Goal: Task Accomplishment & Management: Manage account settings

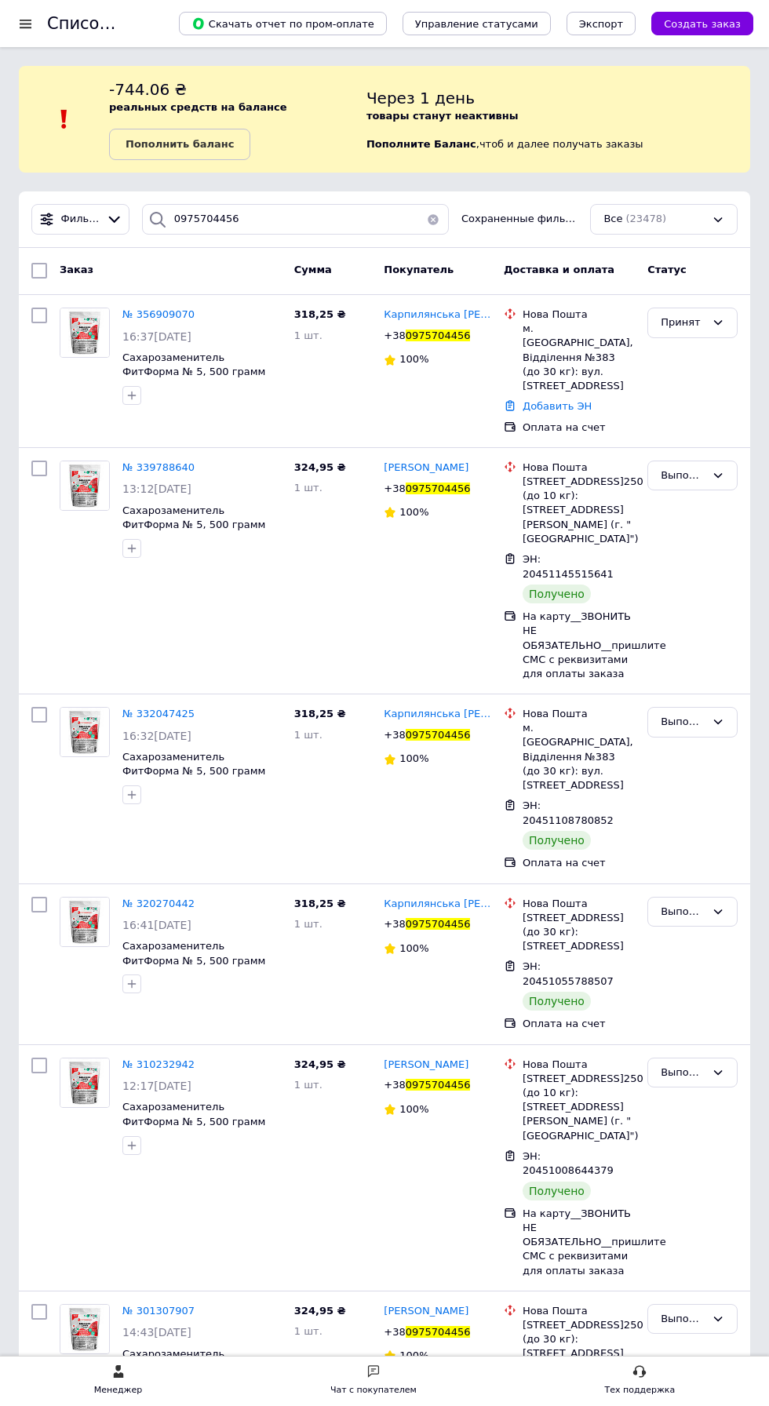
click at [173, 308] on span "№ 356909070" at bounding box center [158, 314] width 72 height 12
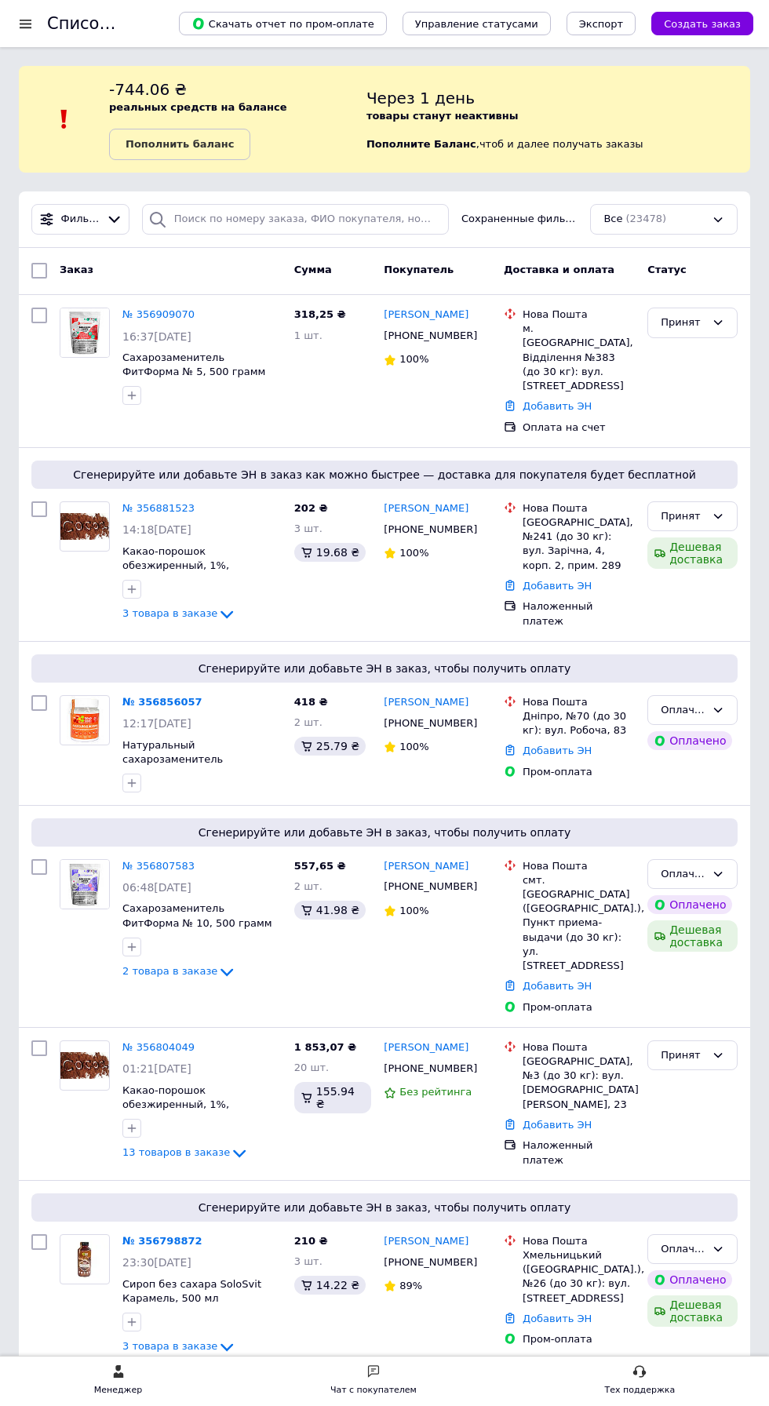
click at [173, 317] on link "№ 356909070" at bounding box center [158, 314] width 72 height 12
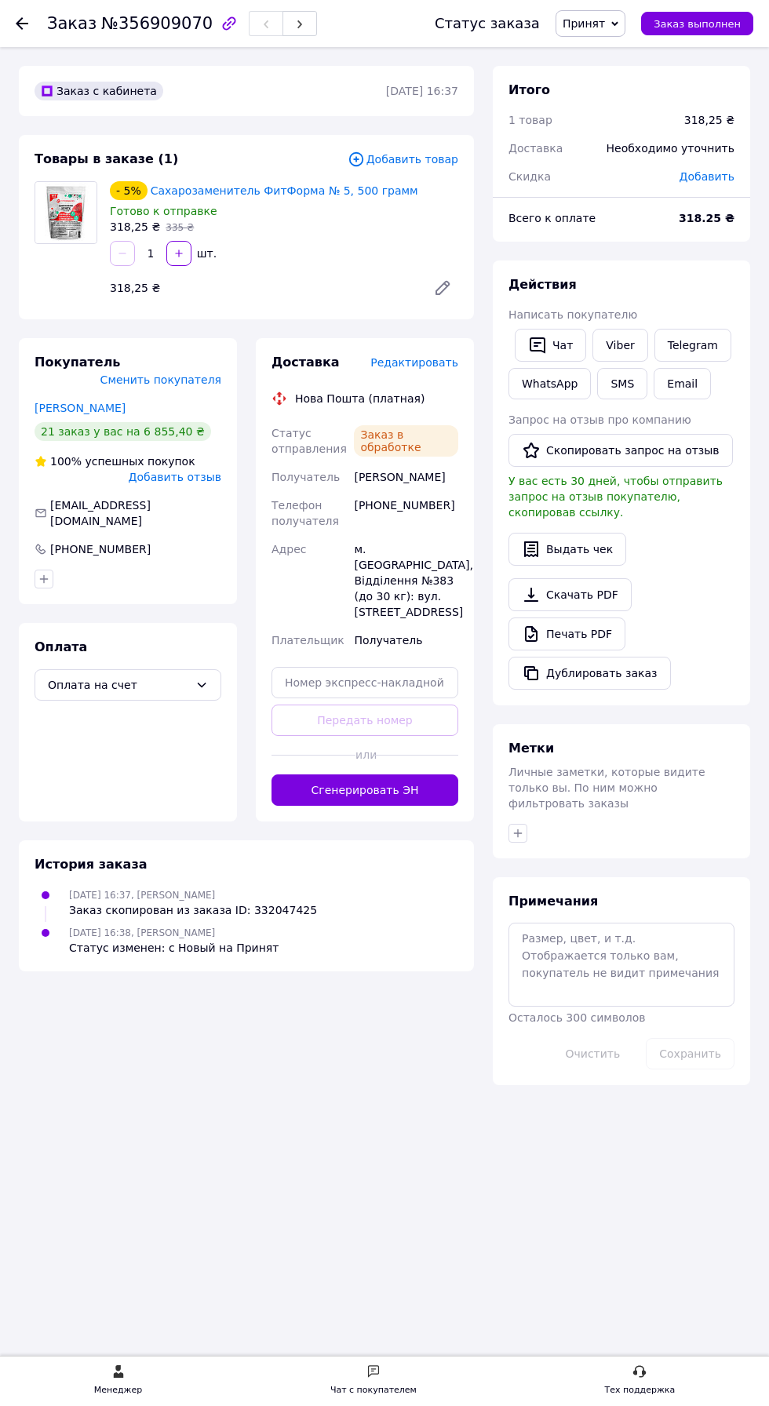
click at [435, 360] on span "Редактировать" at bounding box center [414, 362] width 88 height 13
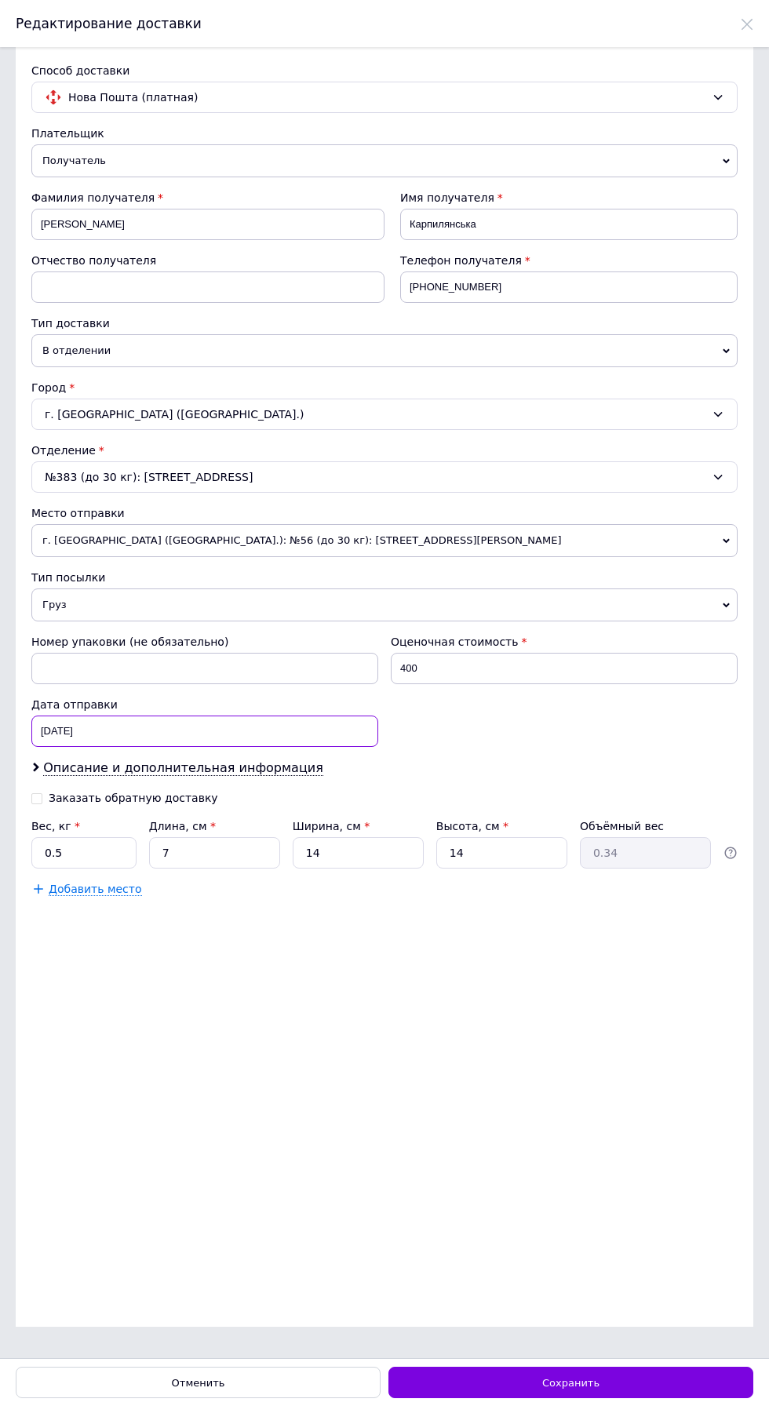
click at [290, 727] on div "[DATE] < 2024 > < Декабрь > Пн Вт Ср Чт Пт Сб Вс 25 26 27 28 29 30 1 2 3 4 5 6 …" at bounding box center [204, 731] width 347 height 31
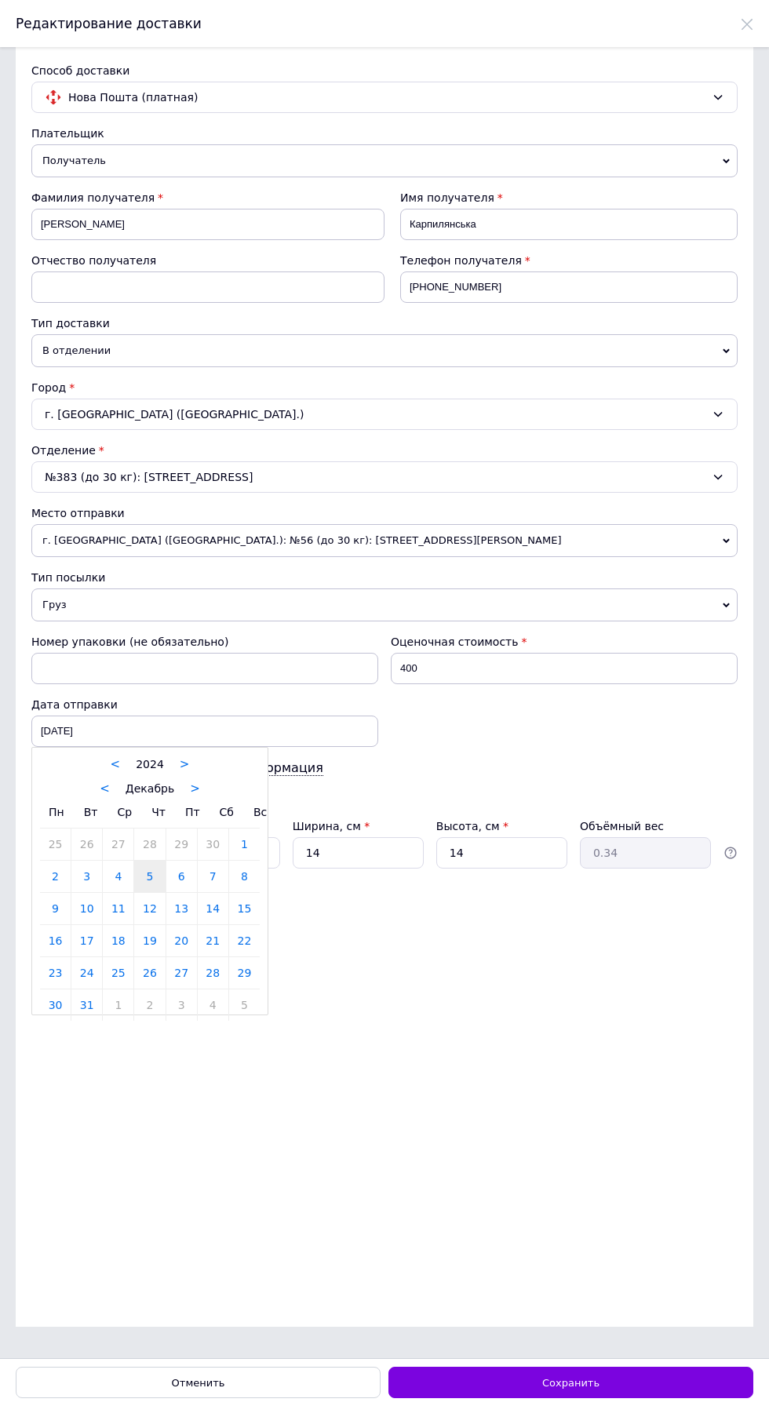
click at [190, 783] on link ">" at bounding box center [195, 789] width 10 height 14
click at [187, 783] on link ">" at bounding box center [191, 789] width 10 height 14
click at [191, 783] on link ">" at bounding box center [196, 789] width 10 height 14
click at [183, 783] on link ">" at bounding box center [185, 789] width 10 height 14
click at [187, 783] on link ">" at bounding box center [192, 789] width 10 height 14
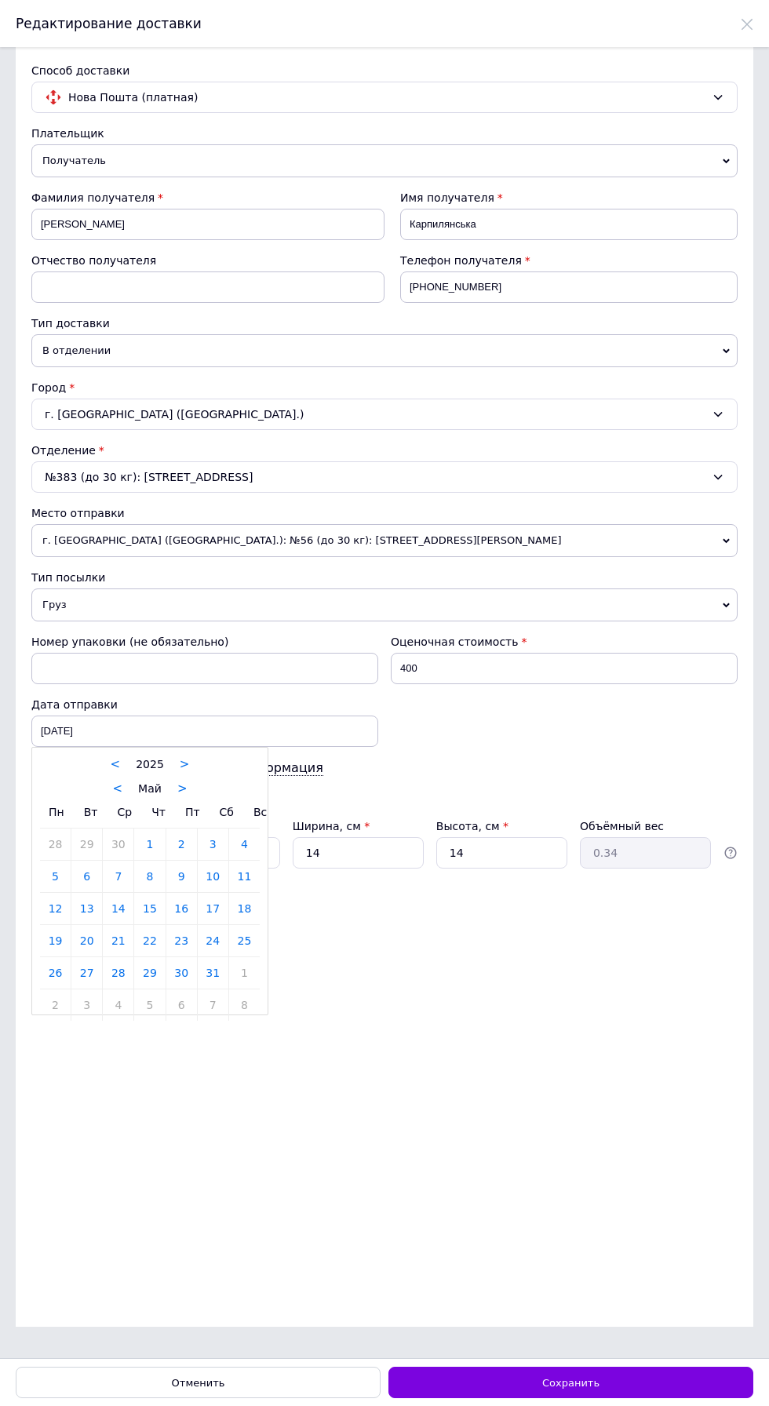
click at [199, 797] on div "Пн Вт Ср Чт Пт Сб Вс" at bounding box center [150, 813] width 220 height 32
click at [179, 783] on link ">" at bounding box center [182, 789] width 10 height 14
click at [206, 789] on div "< Июнь >" at bounding box center [150, 788] width 220 height 16
click at [183, 783] on link ">" at bounding box center [186, 789] width 10 height 14
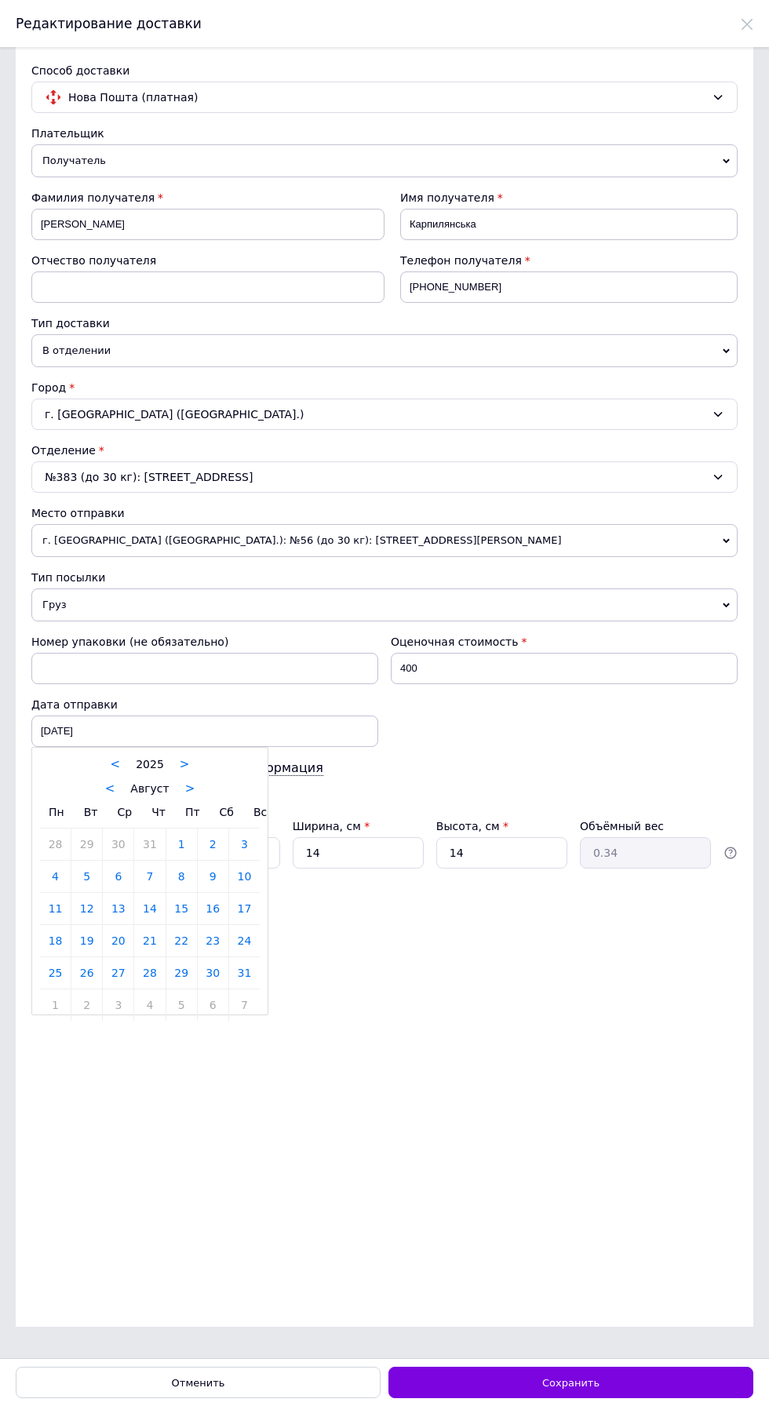
click at [86, 902] on link "12" at bounding box center [86, 908] width 31 height 31
type input "[DATE]"
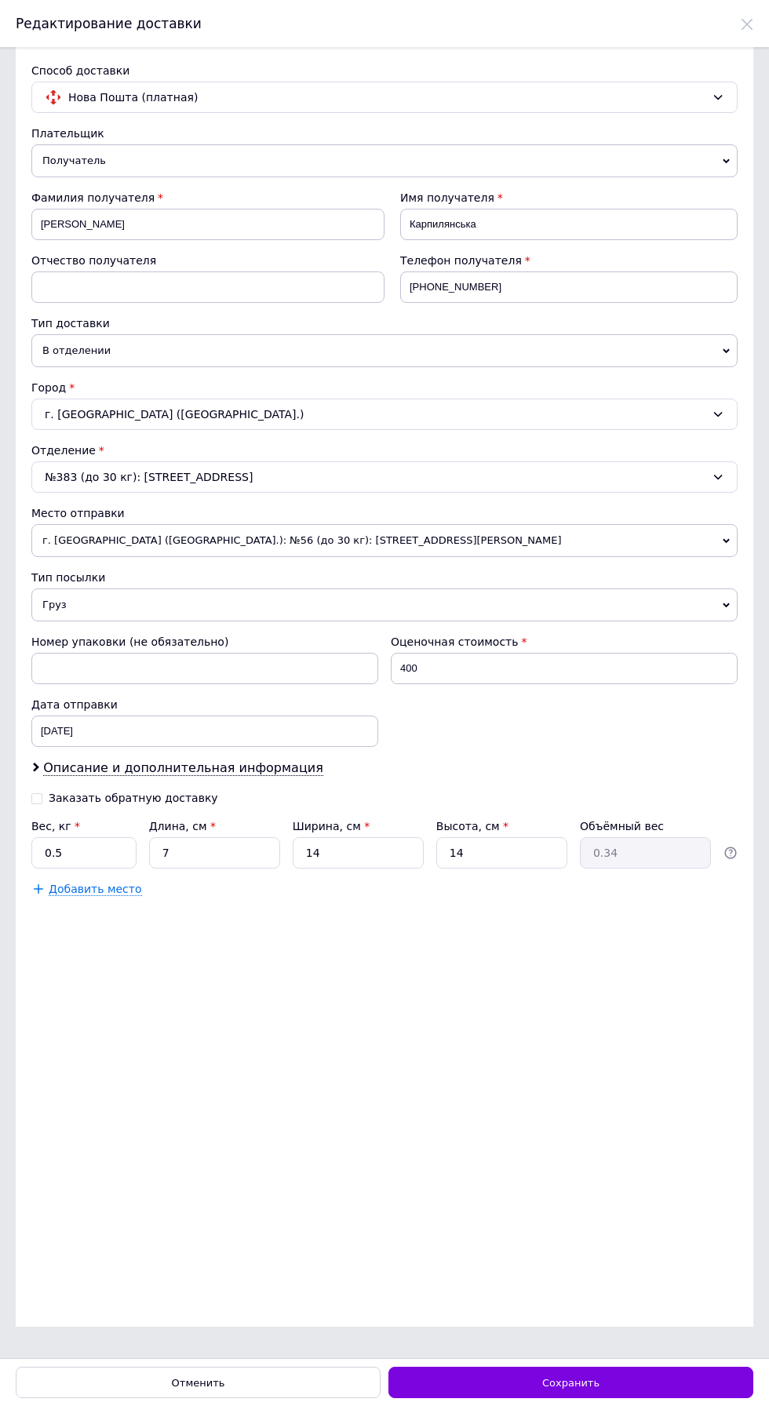
click at [589, 1383] on span "Сохранить" at bounding box center [570, 1383] width 57 height 12
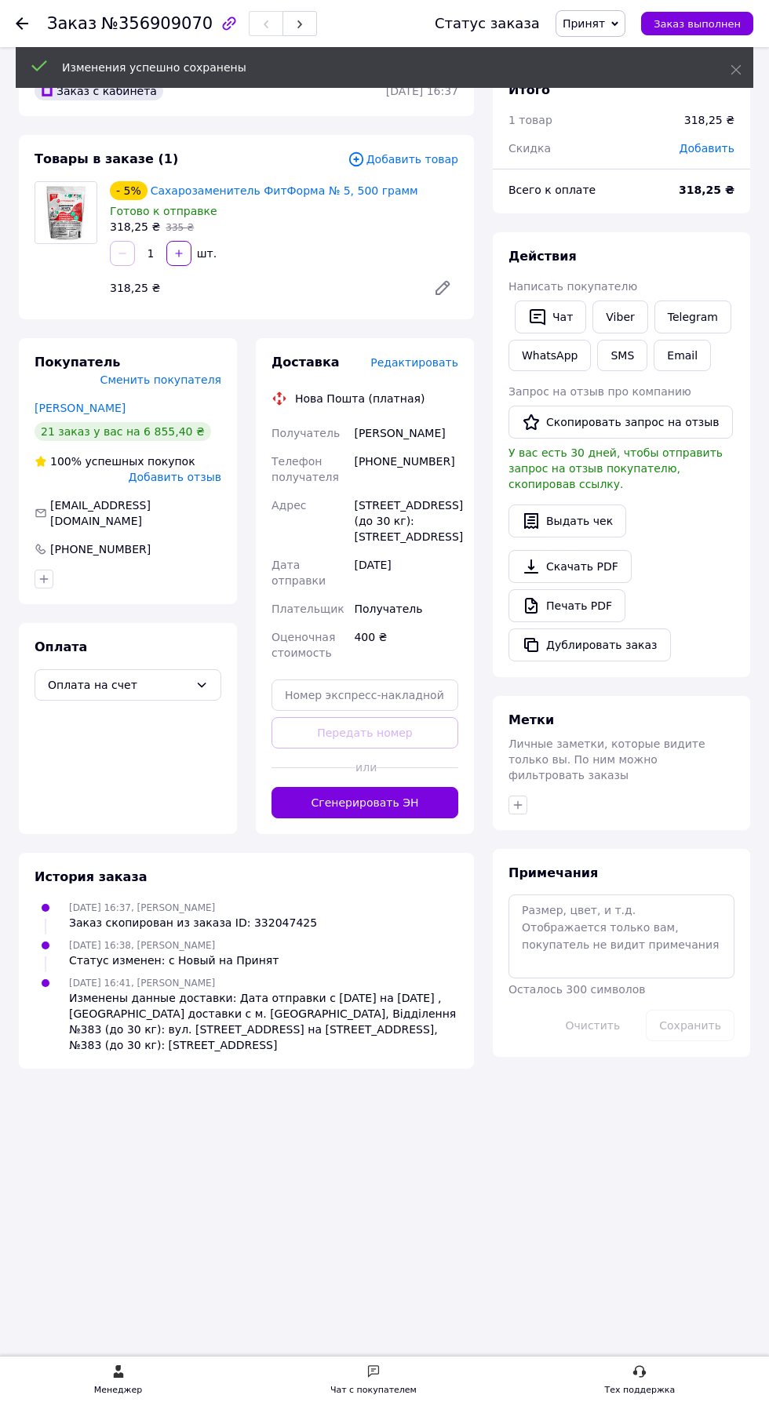
click at [397, 819] on button "Сгенерировать ЭН" at bounding box center [365, 802] width 187 height 31
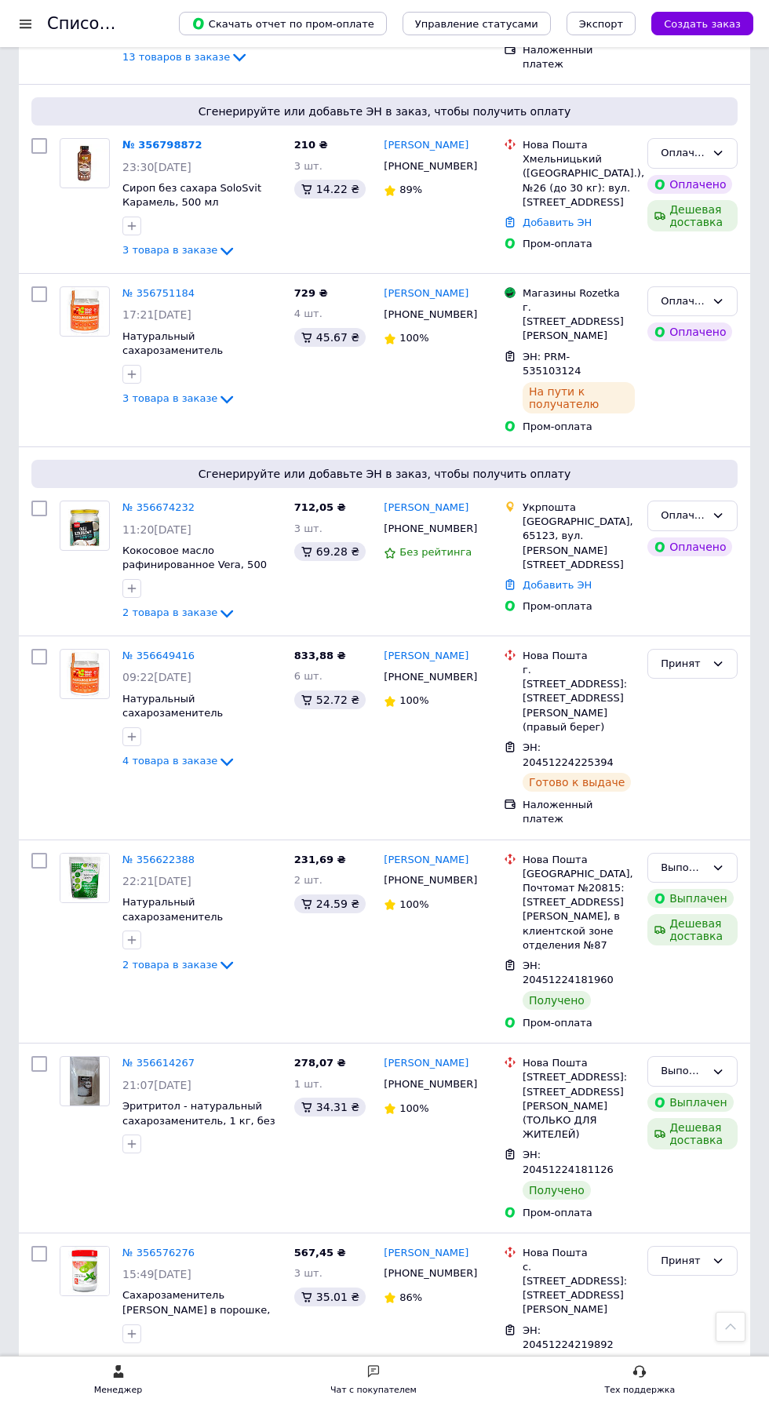
scroll to position [1056, 0]
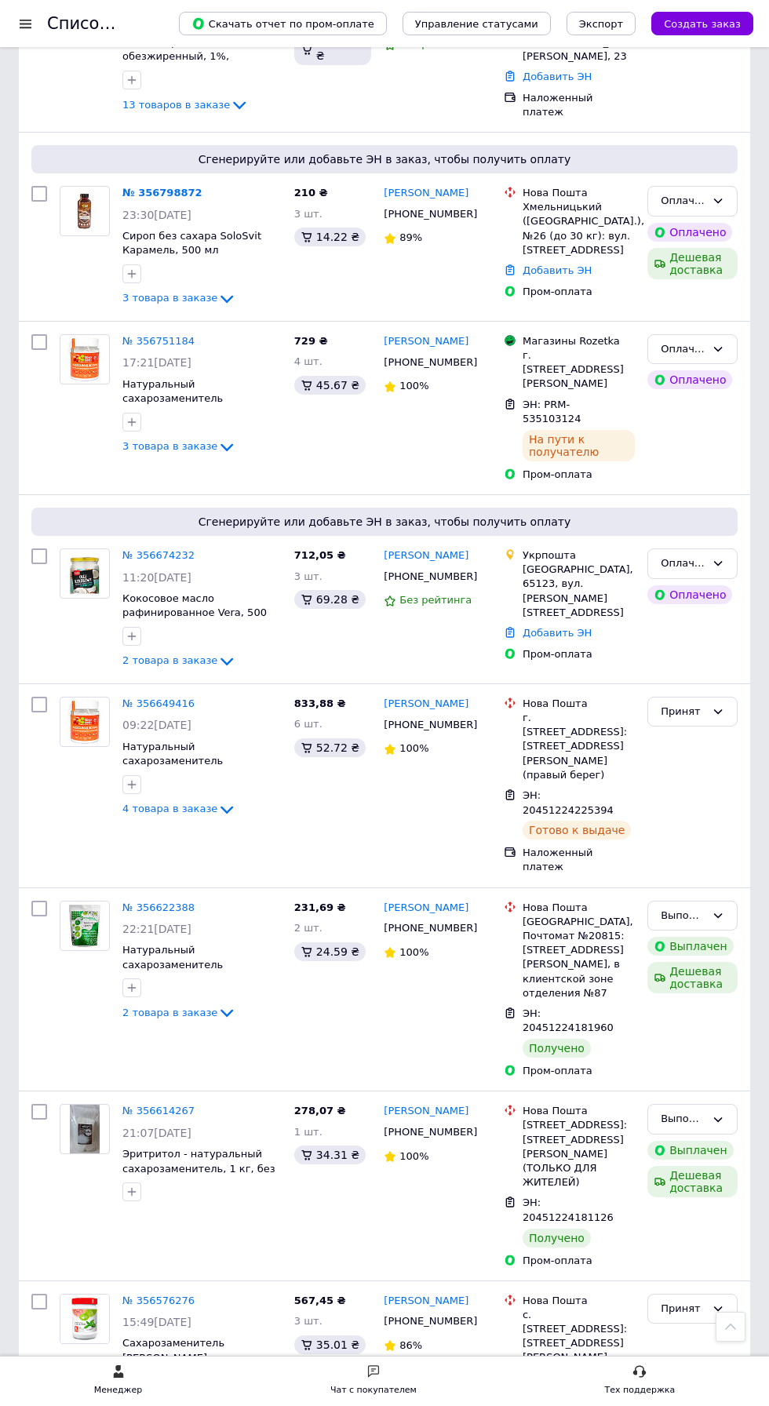
click at [165, 199] on link "№ 356798872" at bounding box center [162, 193] width 80 height 12
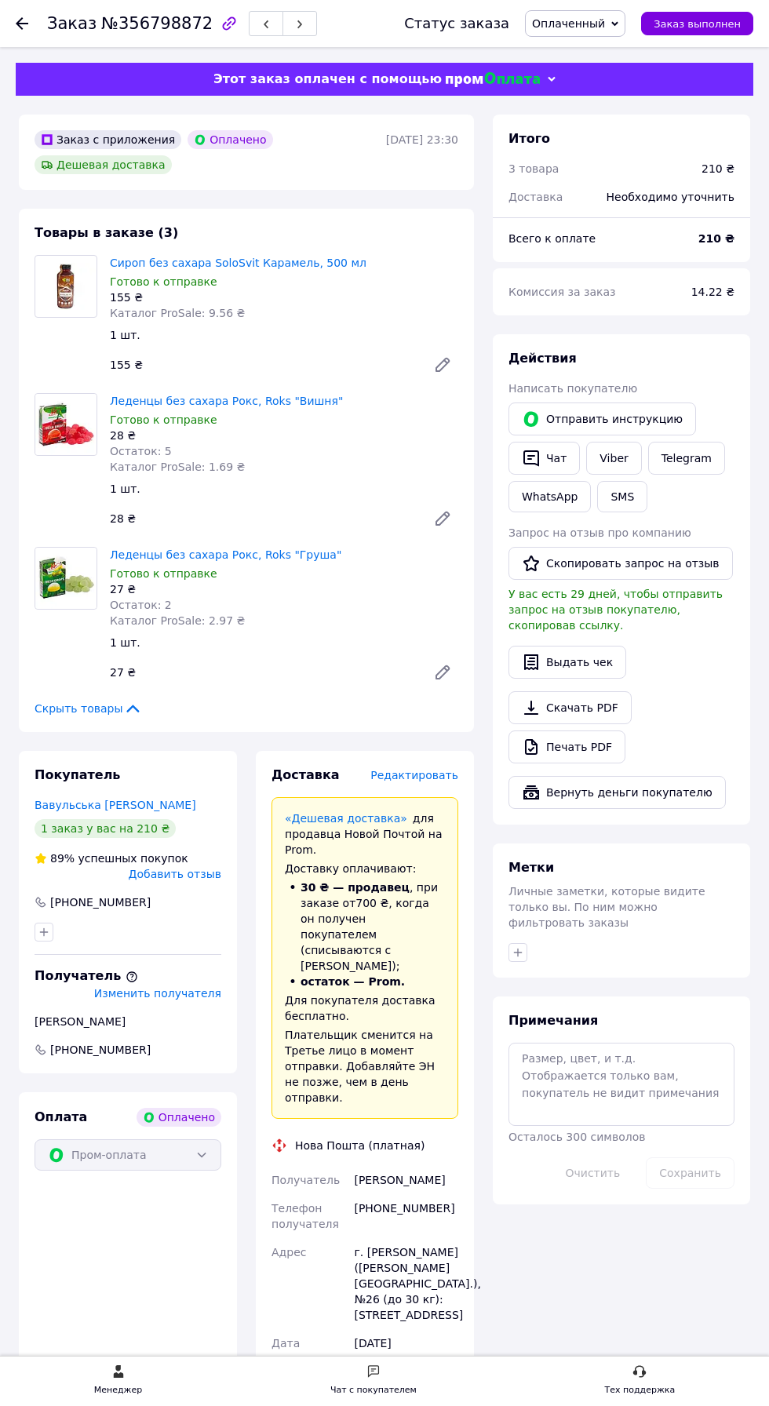
click at [422, 774] on span "Редактировать" at bounding box center [414, 775] width 88 height 13
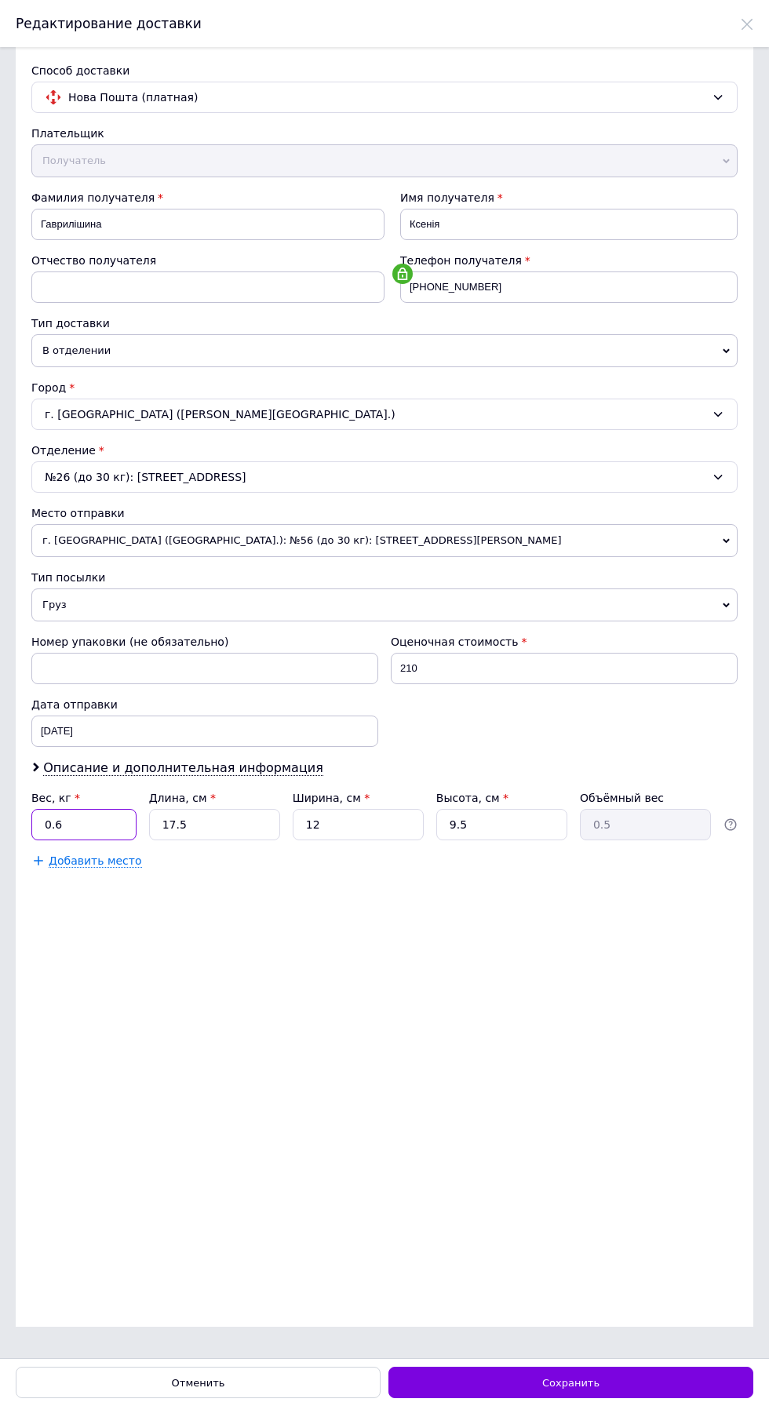
click at [110, 819] on input "0.6" at bounding box center [83, 824] width 105 height 31
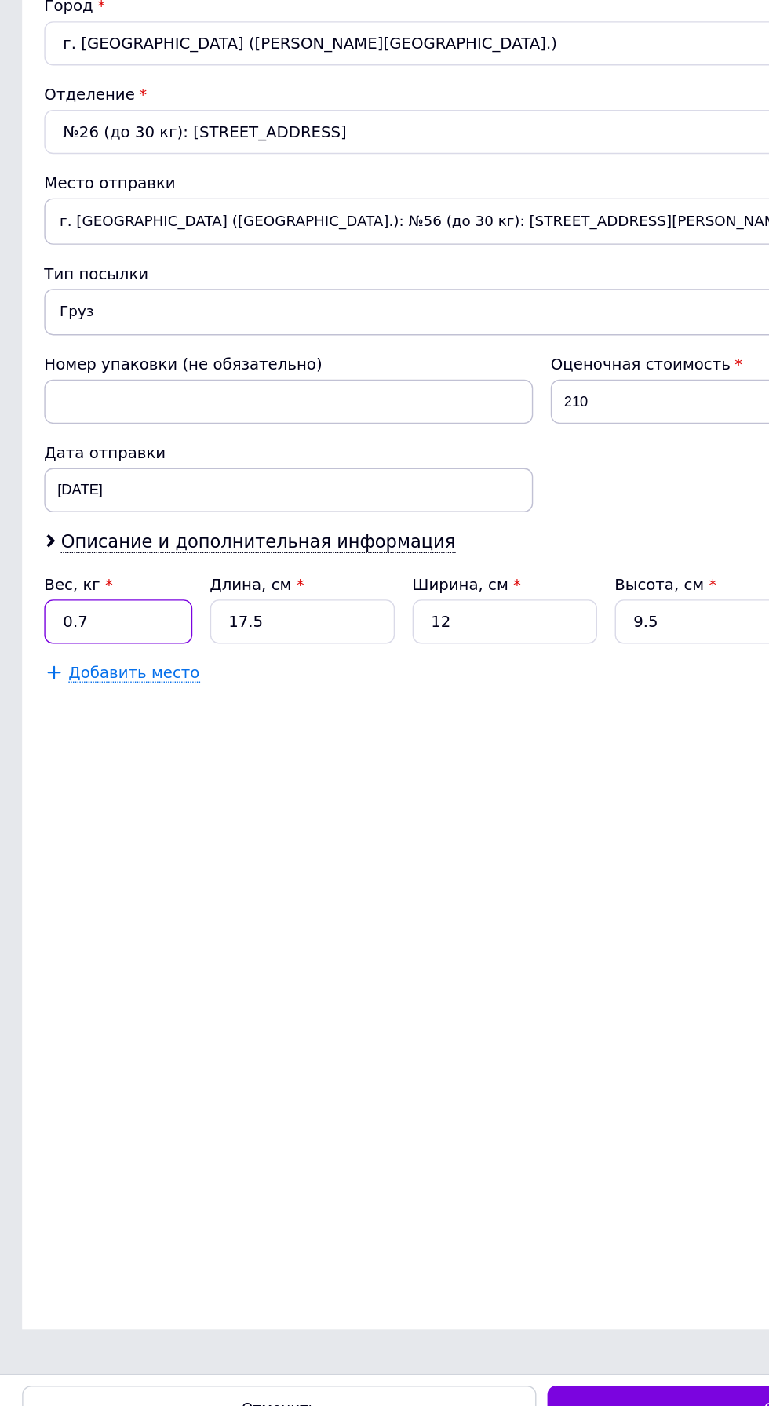
type input "0.7"
click at [448, 664] on input "210" at bounding box center [564, 668] width 347 height 31
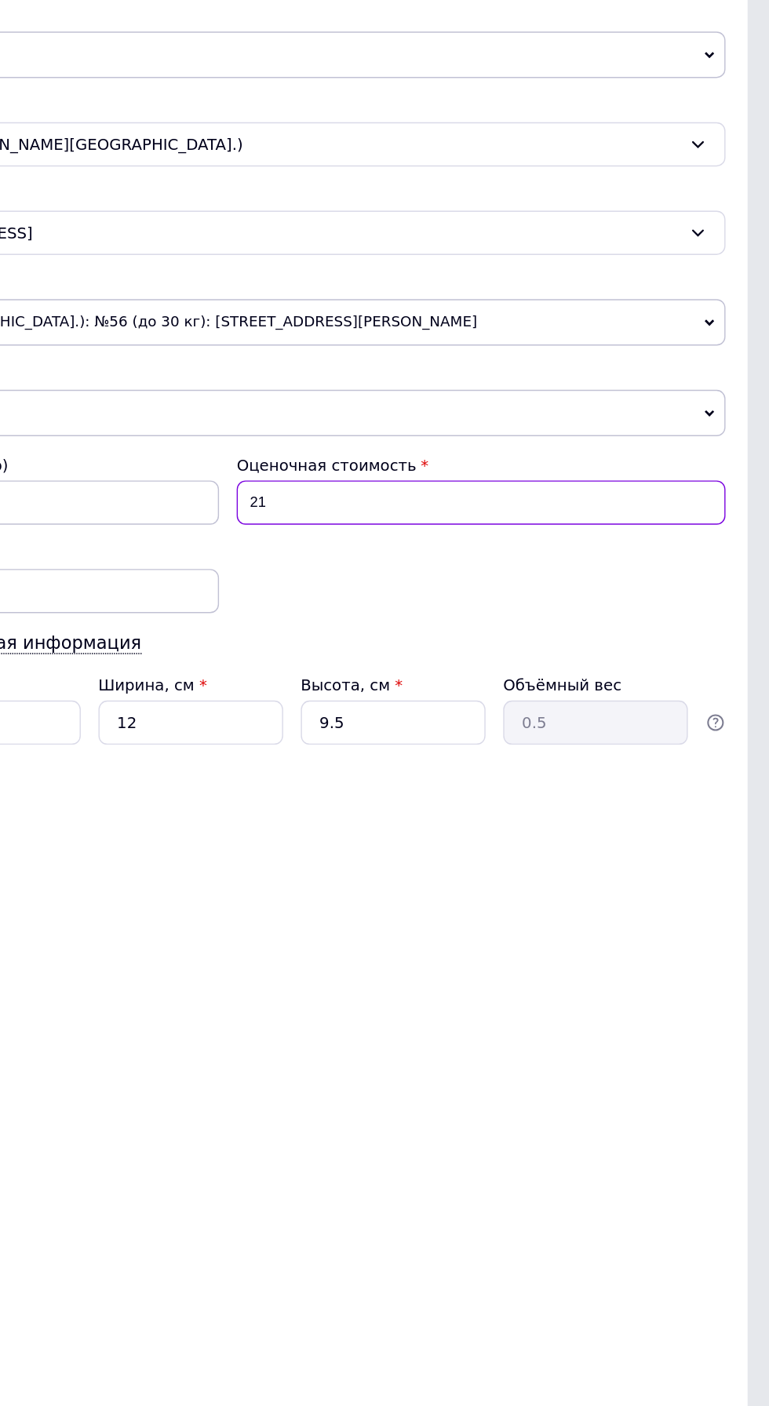
type input "2"
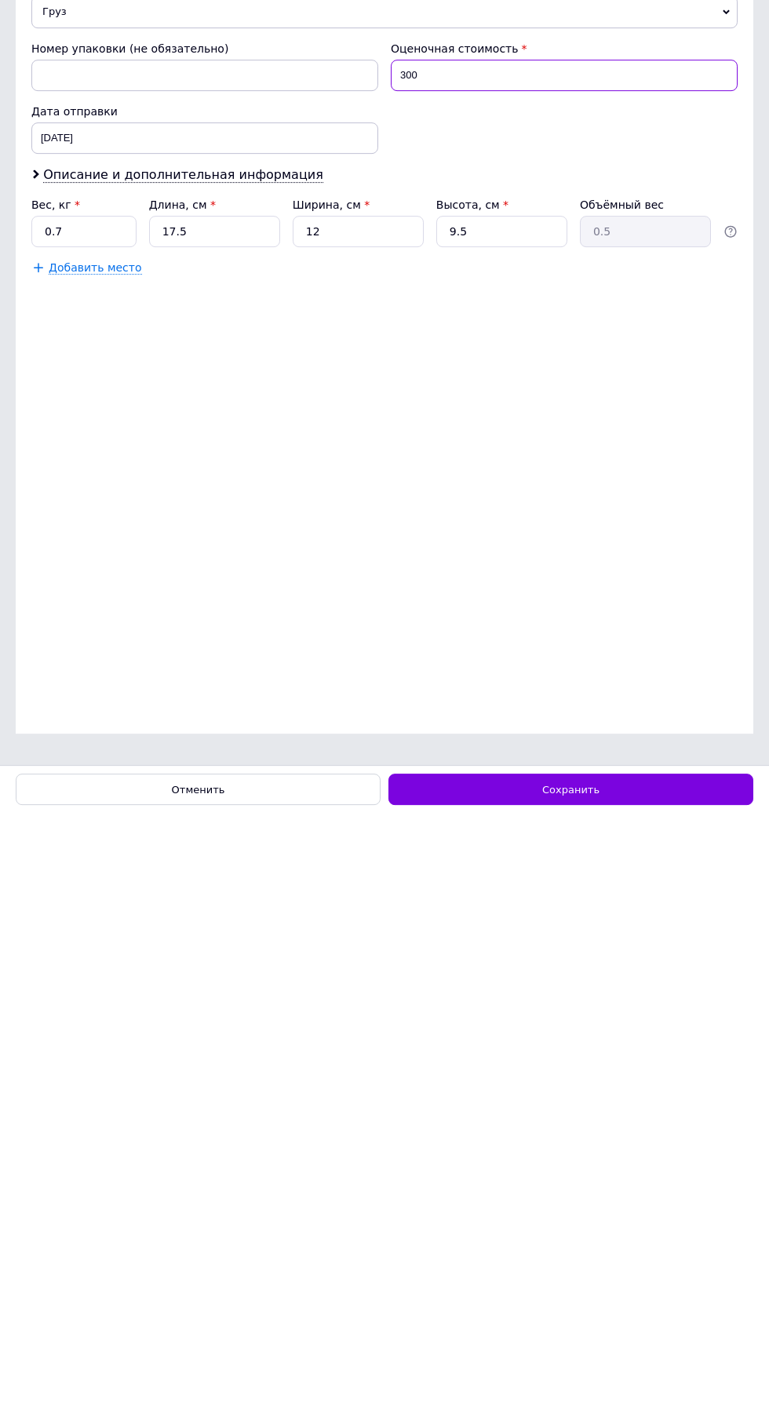
type input "300"
click at [636, 1384] on div "Сохранить" at bounding box center [570, 1382] width 365 height 31
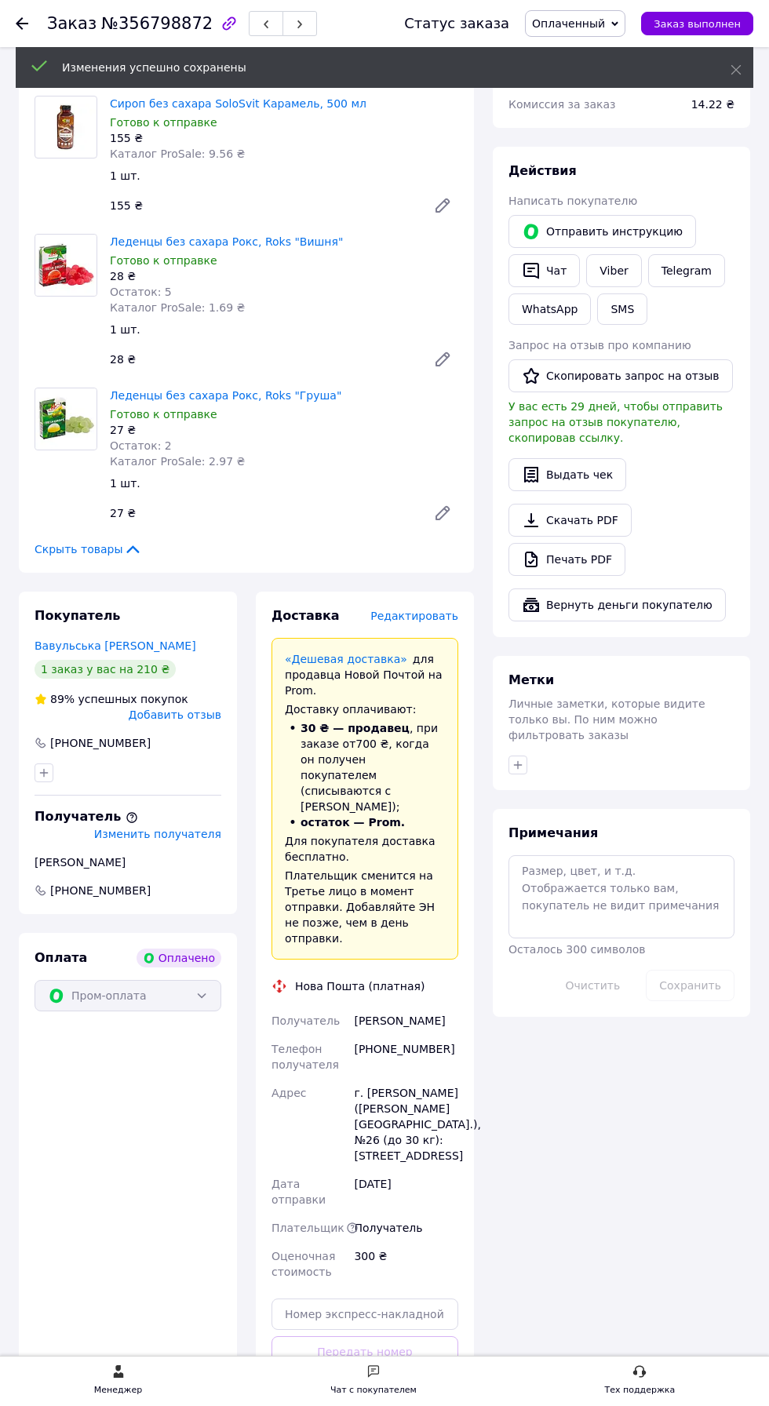
scroll to position [162, 0]
click at [405, 1404] on button "Сгенерировать ЭН" at bounding box center [365, 1419] width 187 height 31
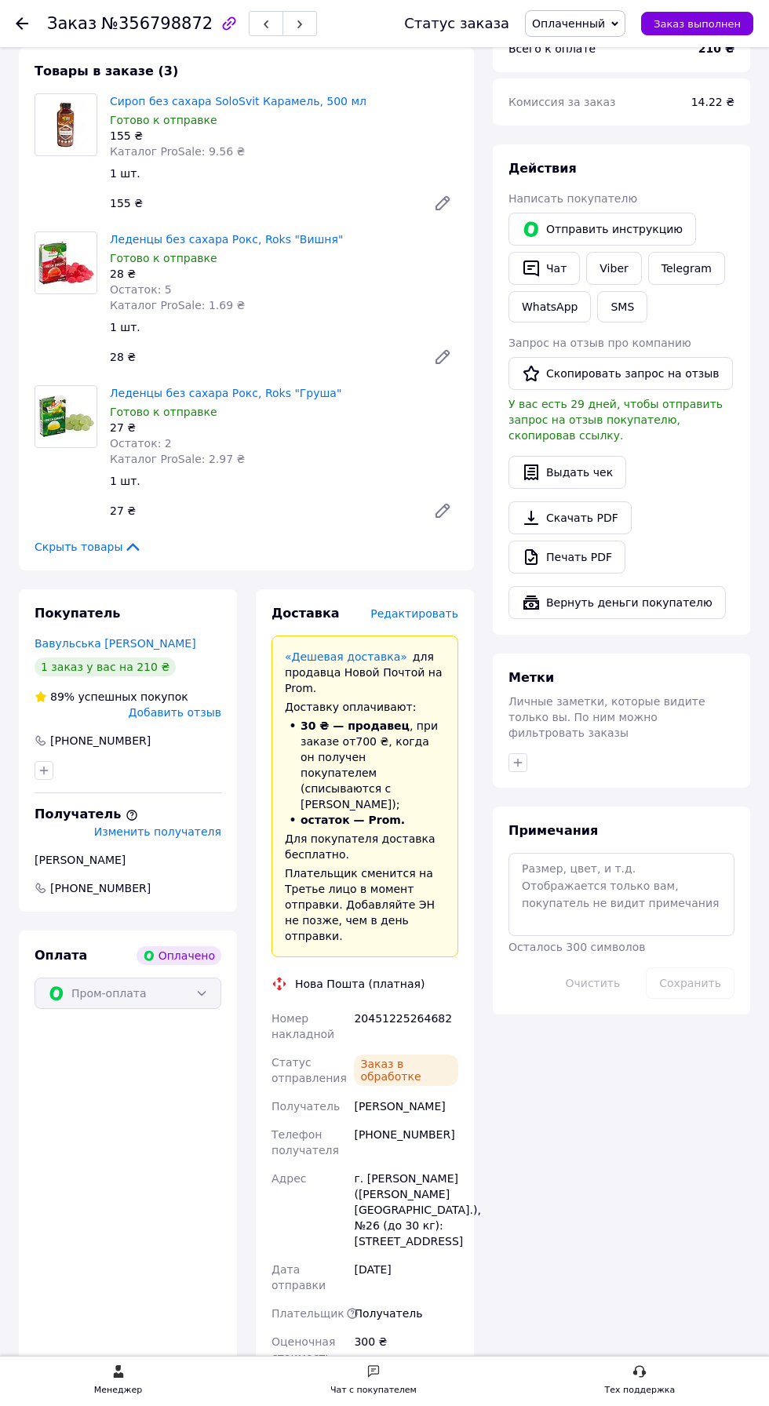
scroll to position [13, 0]
